Goal: Check status: Check status

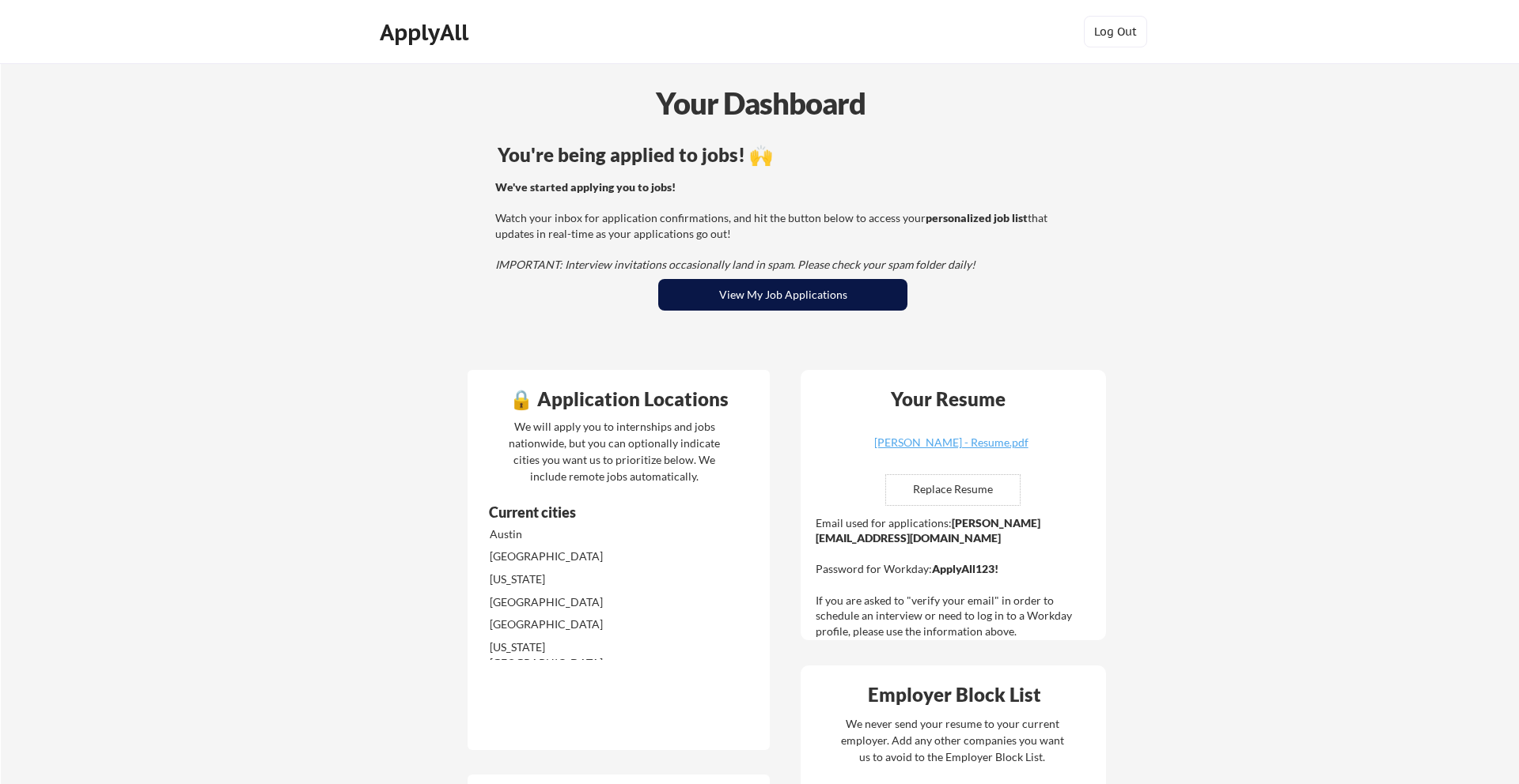
click at [785, 294] on button "View My Job Applications" at bounding box center [782, 295] width 250 height 32
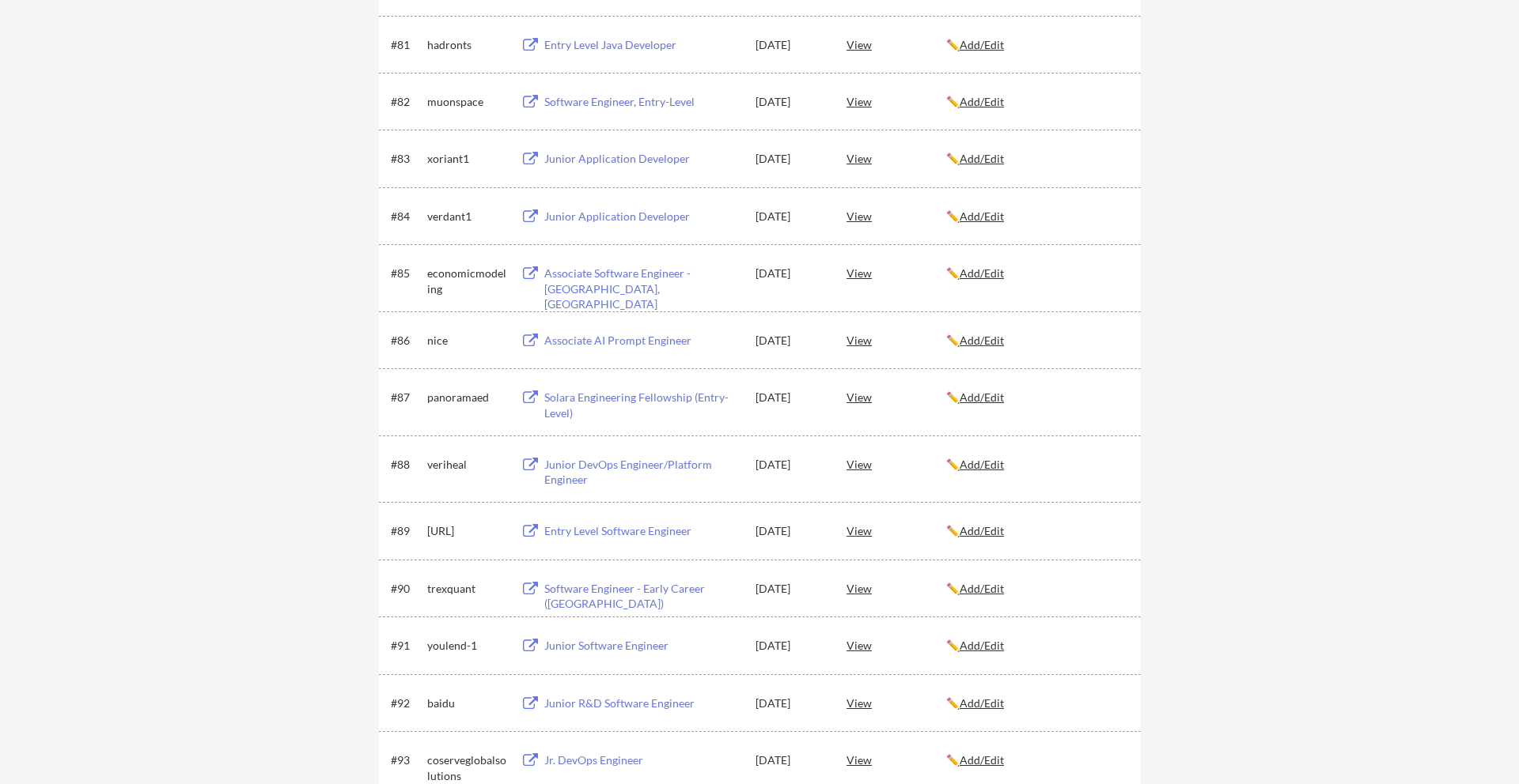
scroll to position [5180, 0]
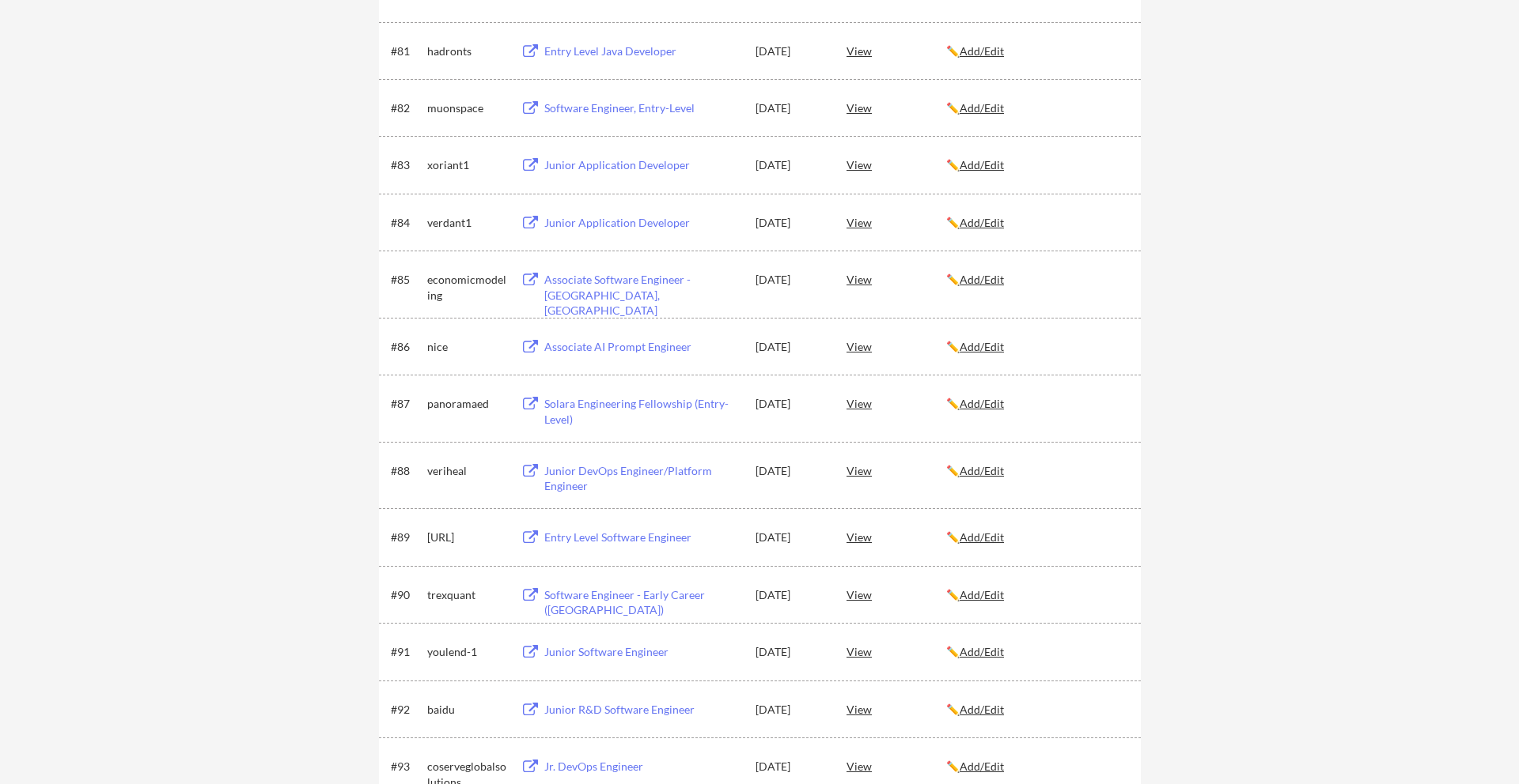
click at [591, 406] on div "Solara Engineering Fellowship (Entry-Level)" at bounding box center [642, 411] width 197 height 31
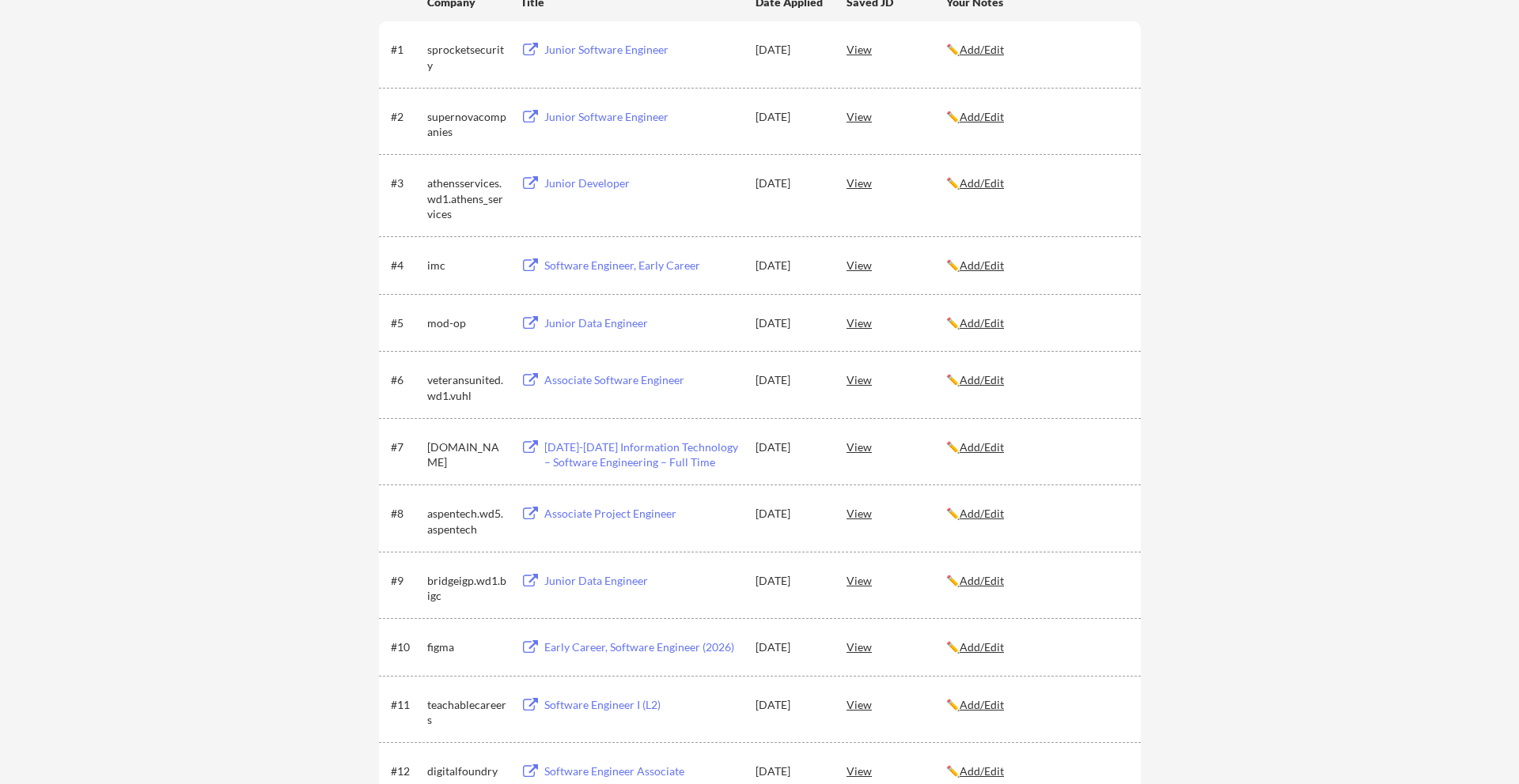
scroll to position [0, 0]
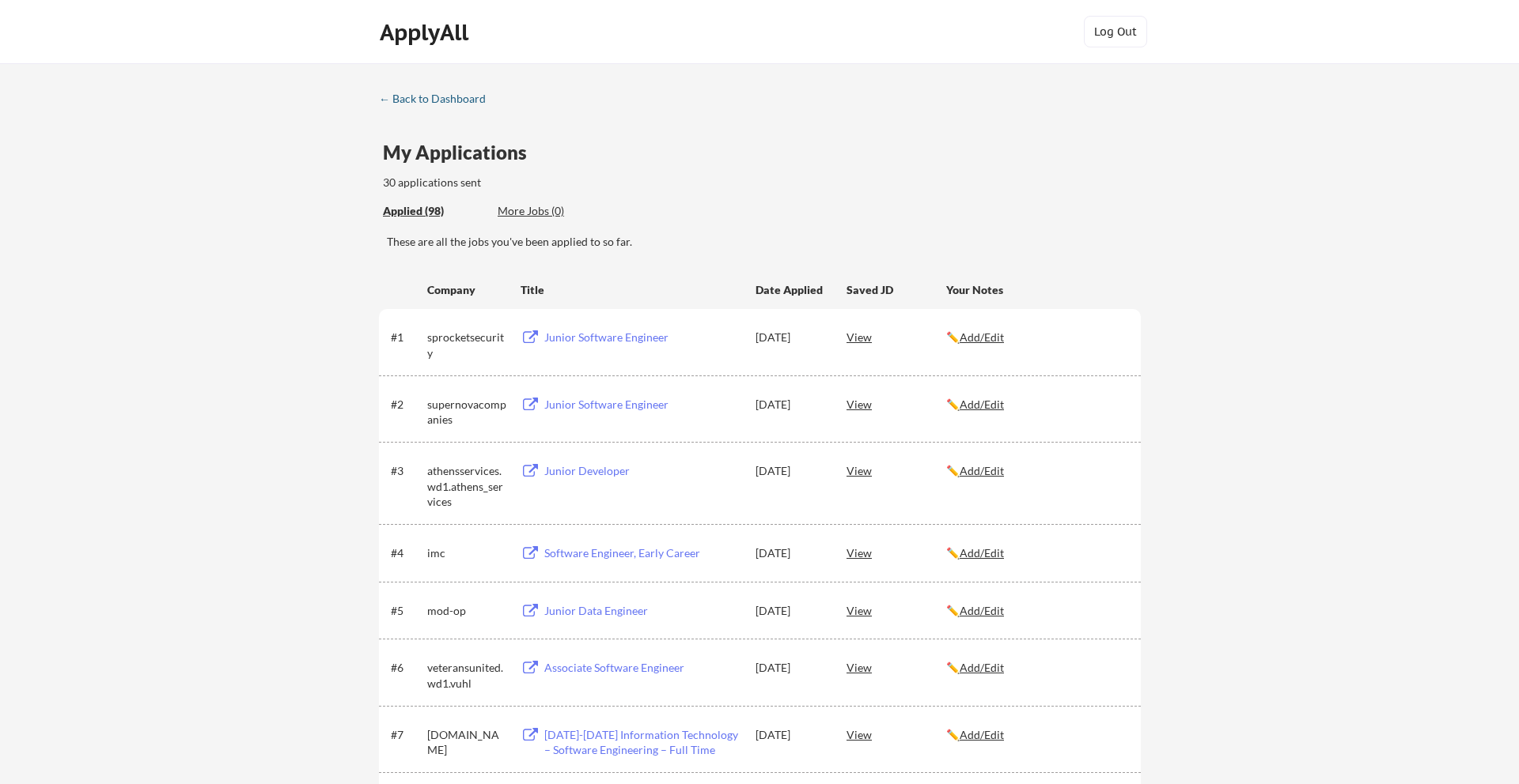
click at [428, 96] on div "← Back to Dashboard" at bounding box center [438, 99] width 119 height 11
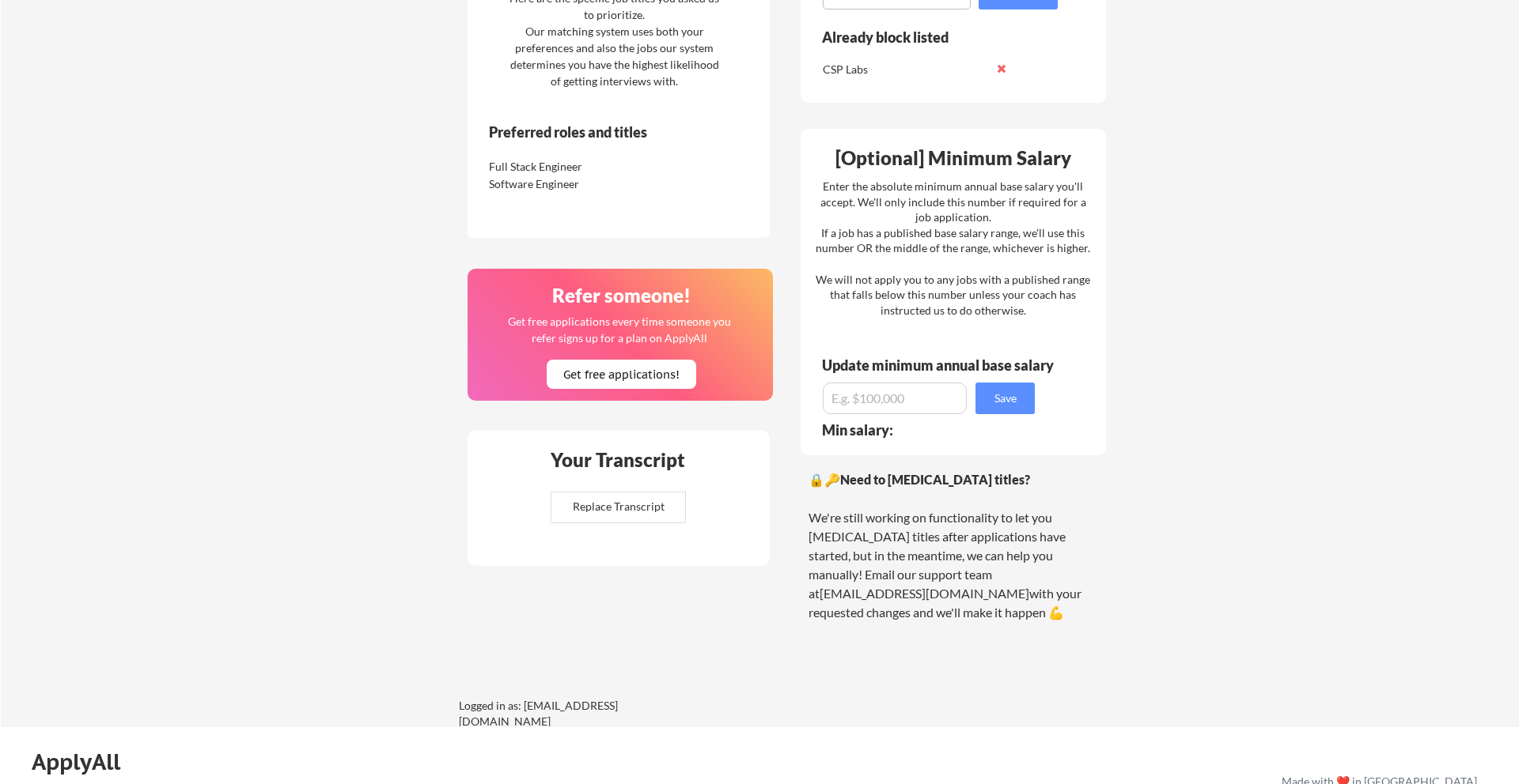
scroll to position [837, 0]
